Goal: Go to known website: Go to known website

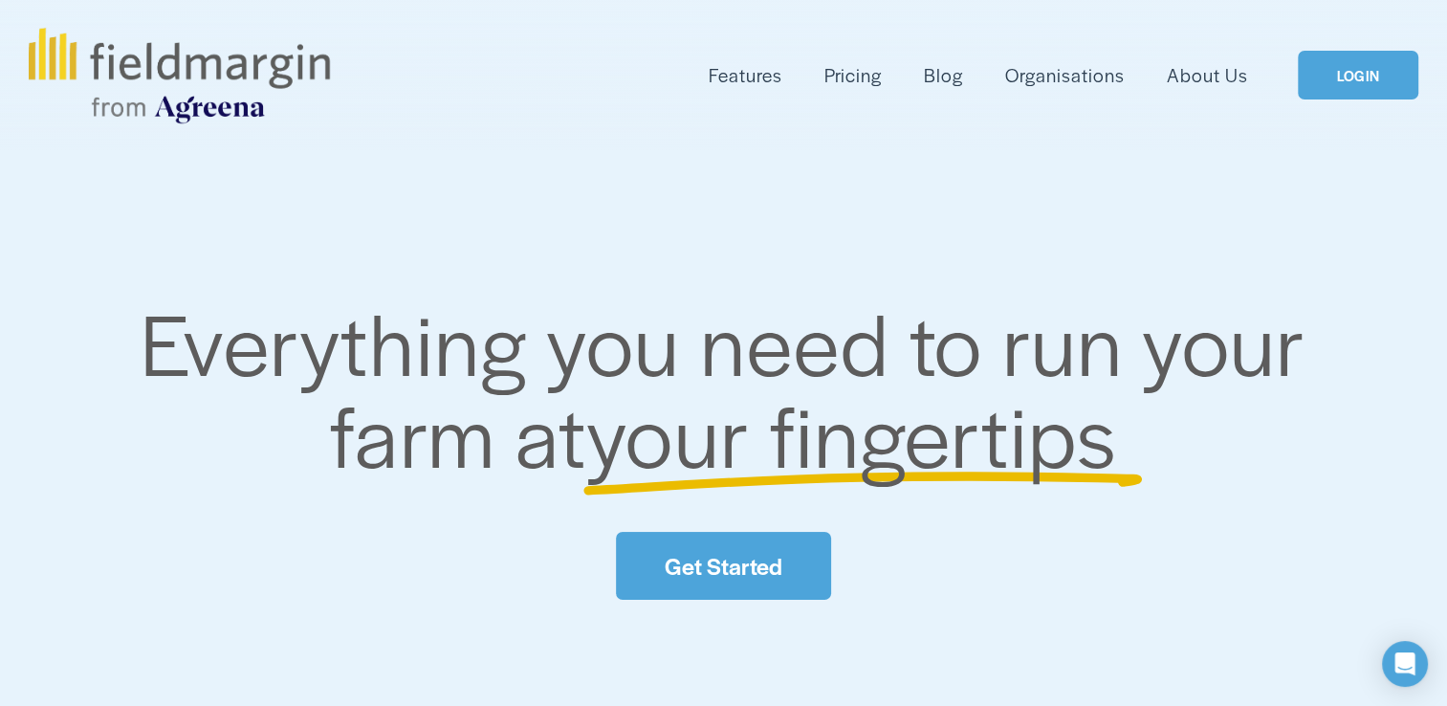
click at [1401, 82] on link "LOGIN" at bounding box center [1358, 75] width 121 height 49
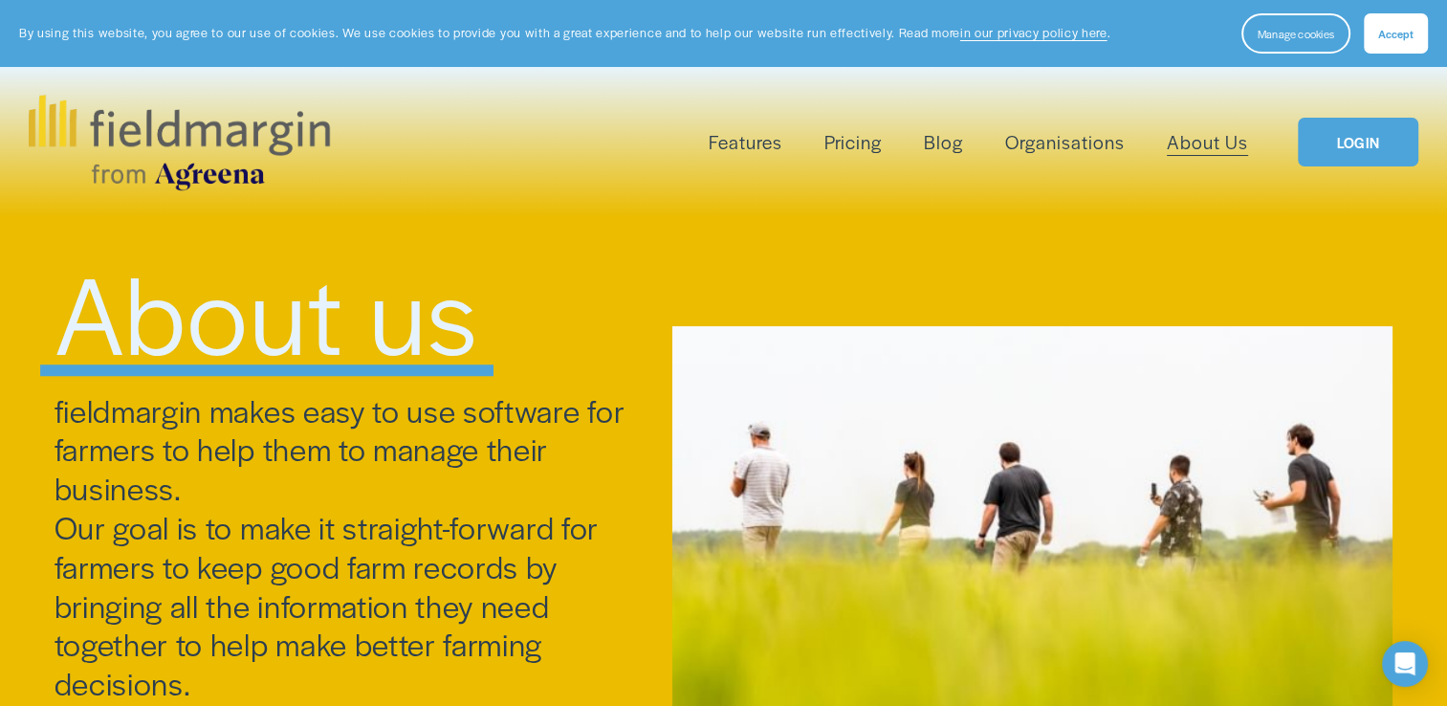
click at [1390, 35] on span "Accept" at bounding box center [1395, 33] width 35 height 15
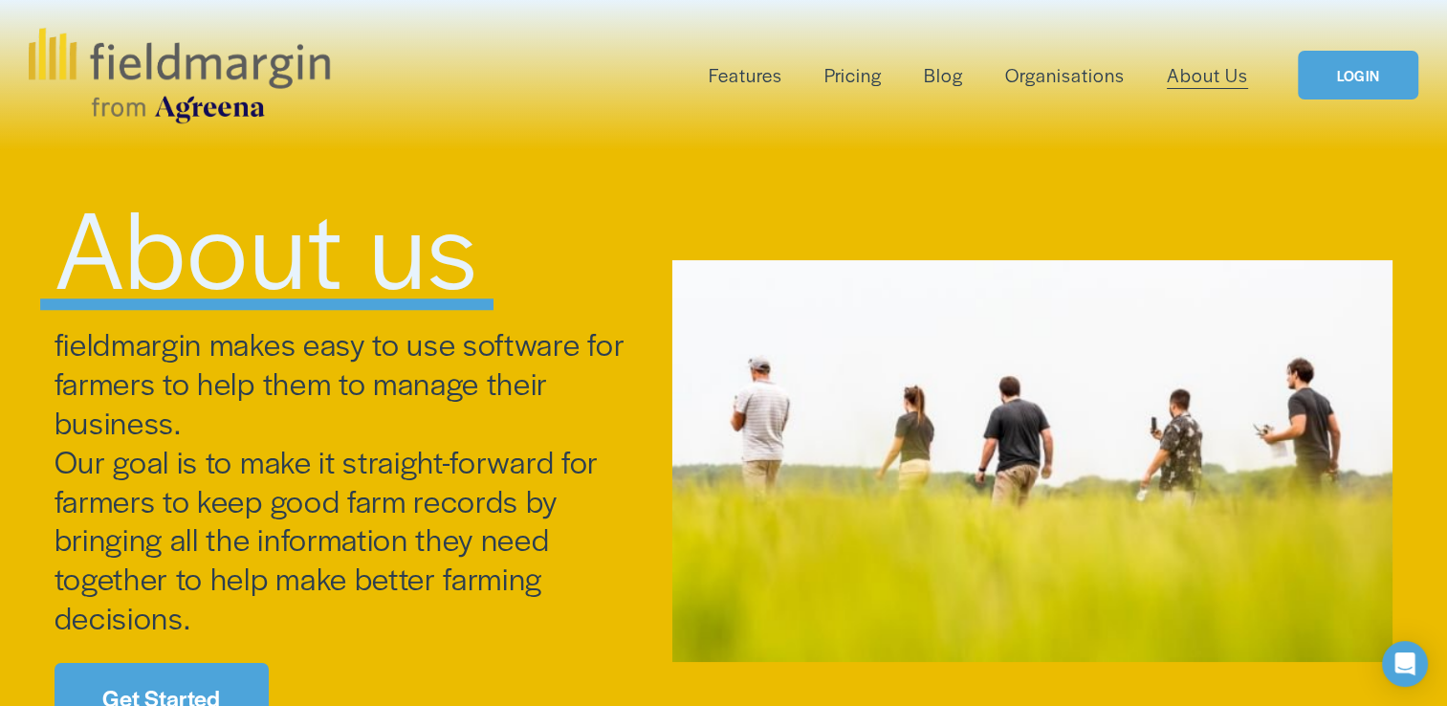
click at [1328, 70] on link "LOGIN" at bounding box center [1358, 75] width 121 height 49
